Goal: Task Accomplishment & Management: Manage account settings

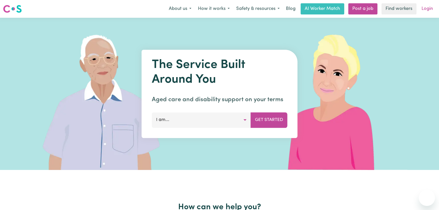
click at [426, 10] on link "Login" at bounding box center [427, 8] width 17 height 11
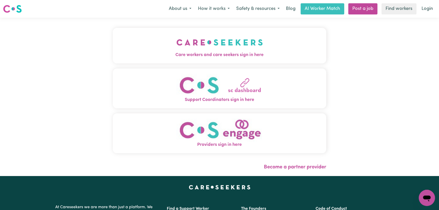
click at [151, 54] on span "Care workers and care seekers sign in here" at bounding box center [220, 55] width 214 height 7
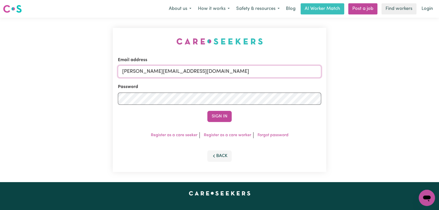
click at [229, 72] on input "[PERSON_NAME][EMAIL_ADDRESS][DOMAIN_NAME]" at bounding box center [219, 71] width 203 height 12
drag, startPoint x: 252, startPoint y: 72, endPoint x: 147, endPoint y: 70, distance: 104.7
click at [147, 70] on input "[EMAIL_ADDRESS][DOMAIN_NAME]" at bounding box center [219, 71] width 203 height 12
type input "[EMAIL_ADDRESS][DOMAIN_NAME]"
click at [218, 118] on button "Sign In" at bounding box center [219, 116] width 24 height 11
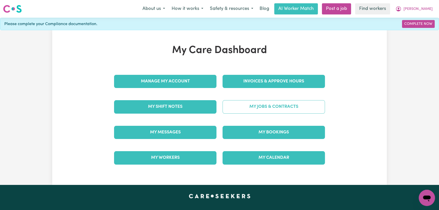
click at [294, 105] on link "My Jobs & Contracts" at bounding box center [274, 106] width 102 height 13
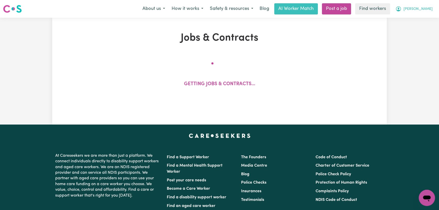
click at [421, 10] on span "[PERSON_NAME]" at bounding box center [418, 9] width 29 height 6
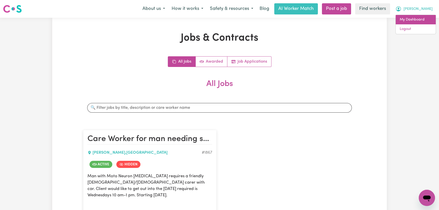
click at [420, 16] on link "My Dashboard" at bounding box center [416, 20] width 40 height 10
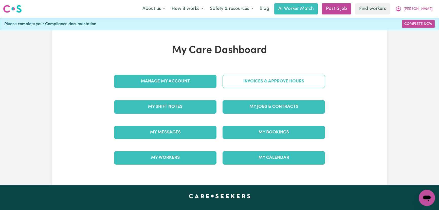
click at [247, 84] on link "Invoices & Approve Hours" at bounding box center [274, 81] width 102 height 13
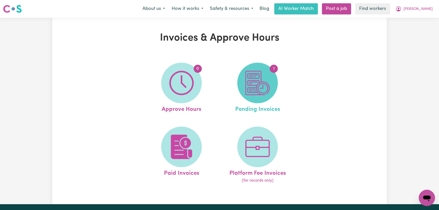
click at [267, 93] on img at bounding box center [257, 83] width 24 height 24
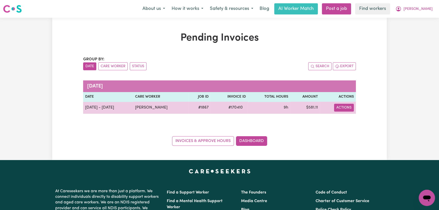
click at [347, 108] on button "Actions" at bounding box center [344, 108] width 20 height 8
click at [350, 118] on link "Download Invoice" at bounding box center [359, 119] width 46 height 10
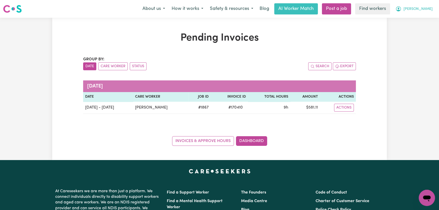
click at [429, 11] on span "[PERSON_NAME]" at bounding box center [418, 9] width 29 height 6
click at [428, 19] on link "My Dashboard" at bounding box center [416, 20] width 40 height 10
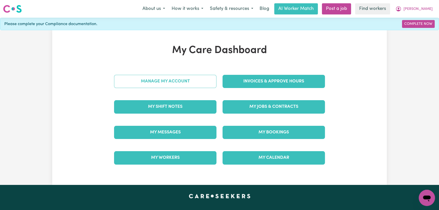
click at [187, 84] on link "Manage My Account" at bounding box center [165, 81] width 102 height 13
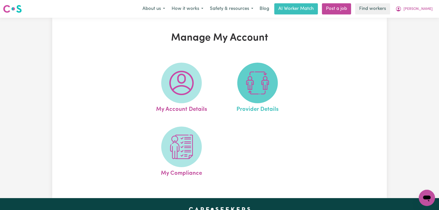
click at [262, 88] on img at bounding box center [257, 83] width 24 height 24
select select "NDIS_FUNDING_SELF_MANAGED"
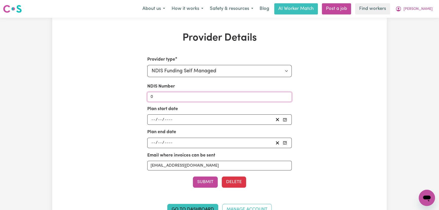
click at [170, 99] on input "0" at bounding box center [219, 97] width 145 height 10
paste input "43122588"
type input "431225880"
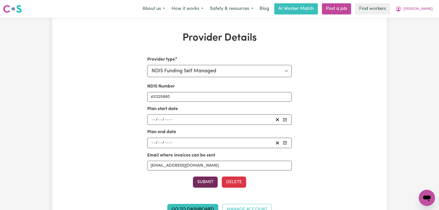
click at [210, 184] on button "Submit" at bounding box center [205, 181] width 25 height 11
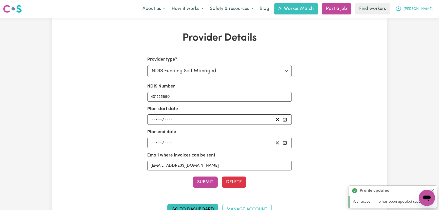
click at [423, 11] on span "[PERSON_NAME]" at bounding box center [418, 9] width 29 height 6
click at [414, 29] on link "Logout" at bounding box center [416, 29] width 40 height 10
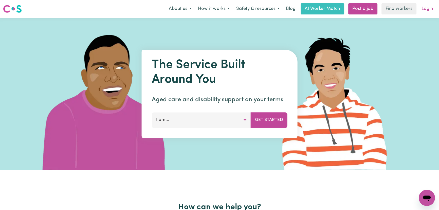
click at [424, 11] on link "Login" at bounding box center [427, 8] width 17 height 11
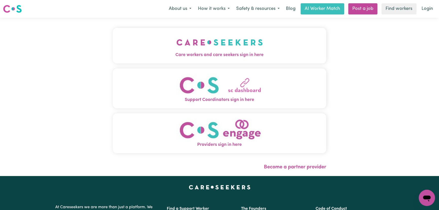
click at [174, 57] on span "Care workers and care seekers sign in here" at bounding box center [220, 55] width 214 height 7
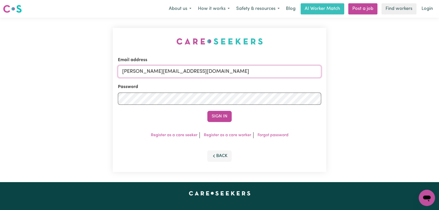
click at [225, 70] on input "[PERSON_NAME][EMAIL_ADDRESS][DOMAIN_NAME]" at bounding box center [219, 71] width 203 height 12
drag, startPoint x: 246, startPoint y: 75, endPoint x: 149, endPoint y: 73, distance: 96.6
click at [149, 73] on input "[EMAIL_ADDRESS][DOMAIN_NAME]" at bounding box center [219, 71] width 203 height 12
type input "[EMAIL_ADDRESS][DOMAIN_NAME]"
click at [217, 114] on button "Sign In" at bounding box center [219, 116] width 24 height 11
